Goal: Task Accomplishment & Management: Manage account settings

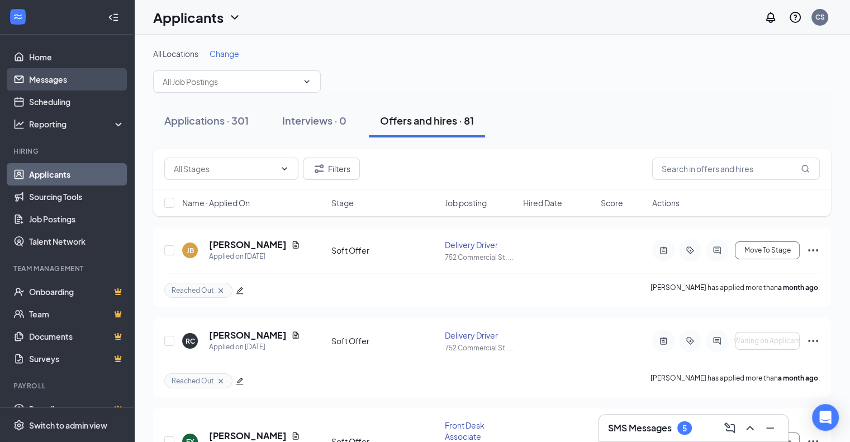
click at [61, 83] on link "Messages" at bounding box center [77, 79] width 96 height 22
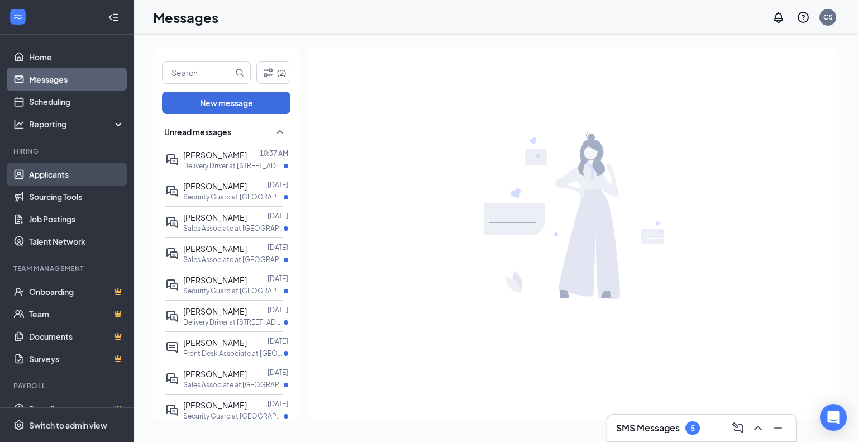
click at [64, 172] on link "Applicants" at bounding box center [77, 174] width 96 height 22
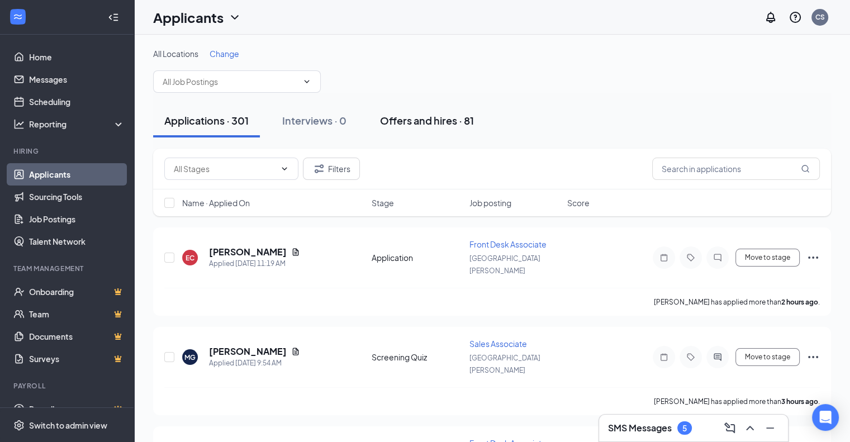
click at [429, 122] on div "Offers and hires · 81" at bounding box center [427, 120] width 94 height 14
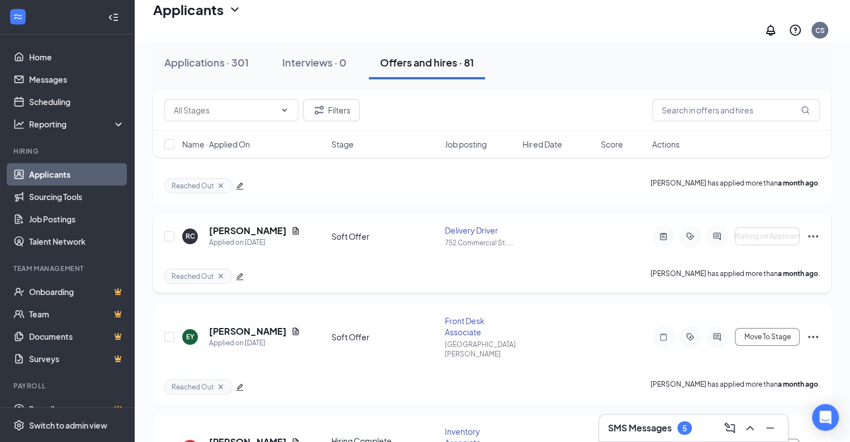
scroll to position [112, 0]
click at [819, 229] on icon "Ellipses" at bounding box center [812, 235] width 13 height 13
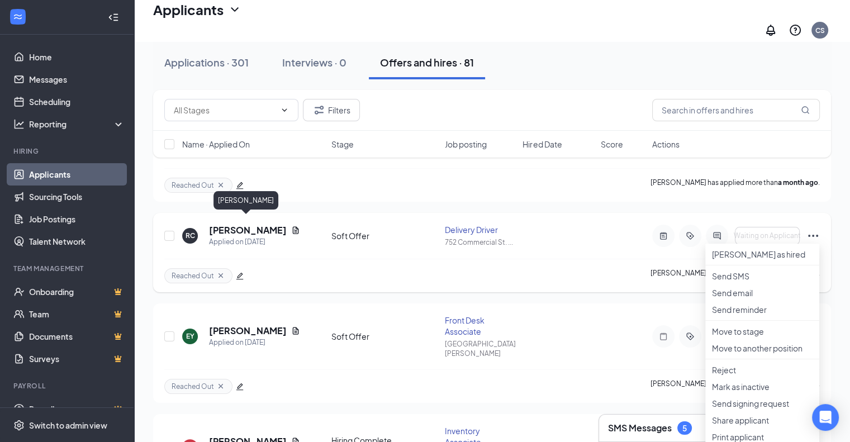
click at [240, 224] on h5 "[PERSON_NAME]" at bounding box center [248, 230] width 78 height 12
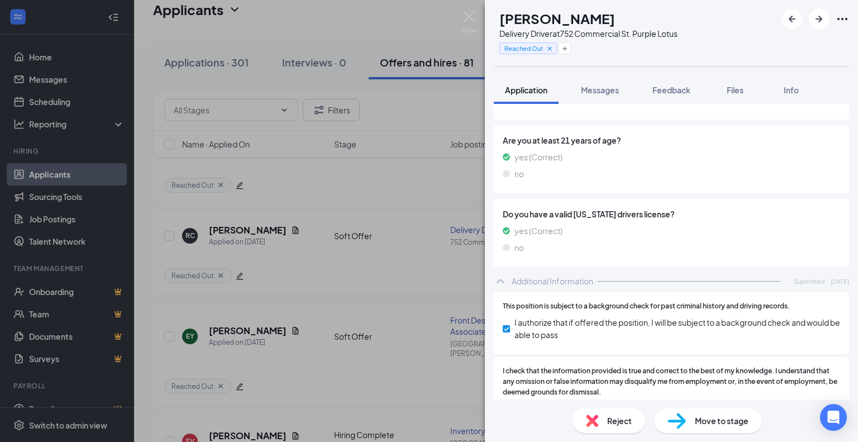
scroll to position [930, 0]
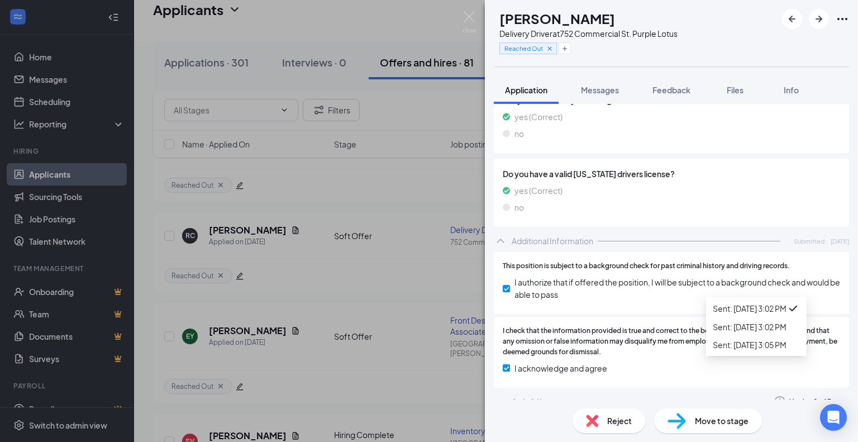
click at [836, 395] on icon "ChevronDown" at bounding box center [842, 401] width 13 height 13
click at [500, 395] on icon "ChevronDown" at bounding box center [500, 401] width 13 height 13
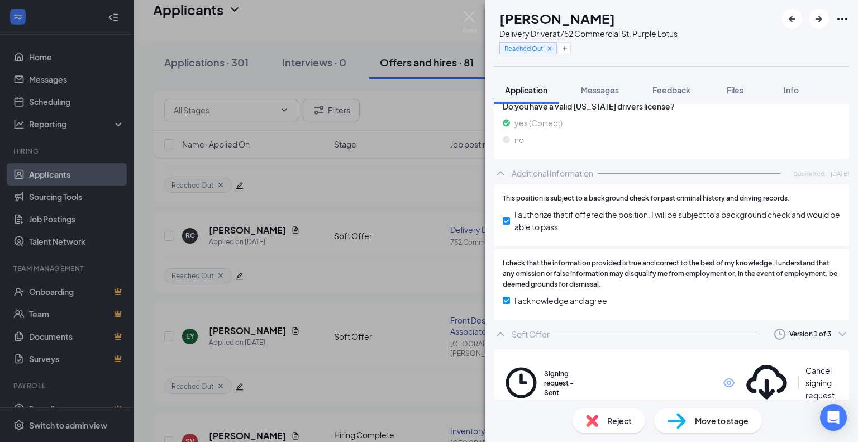
scroll to position [998, 0]
click at [805, 364] on div "Cancel signing request" at bounding box center [822, 382] width 35 height 37
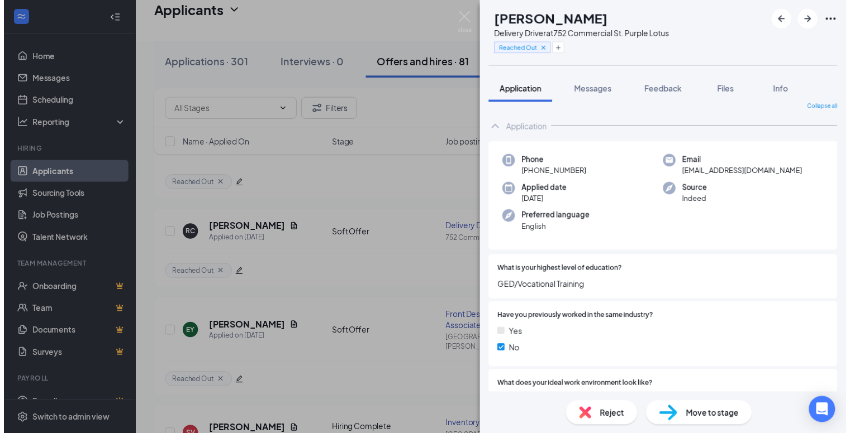
scroll to position [0, 0]
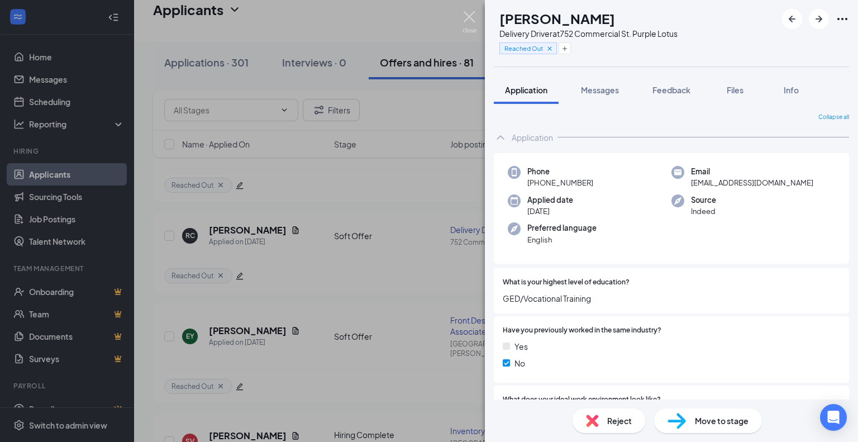
click at [472, 15] on img at bounding box center [470, 22] width 14 height 22
